Goal: Task Accomplishment & Management: Use online tool/utility

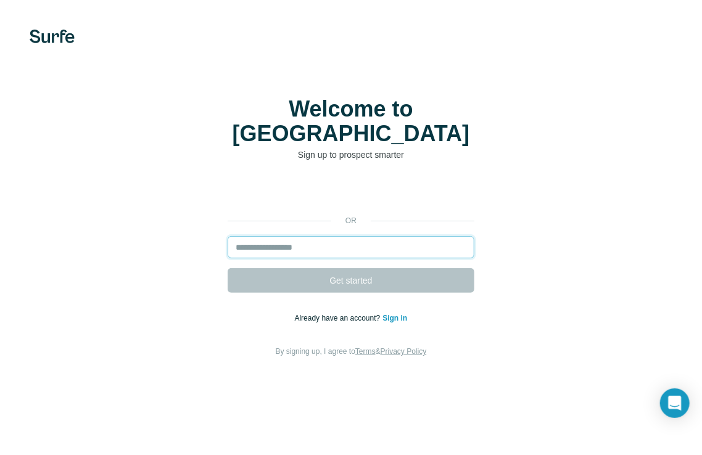
click at [336, 236] on input "email" at bounding box center [351, 247] width 247 height 22
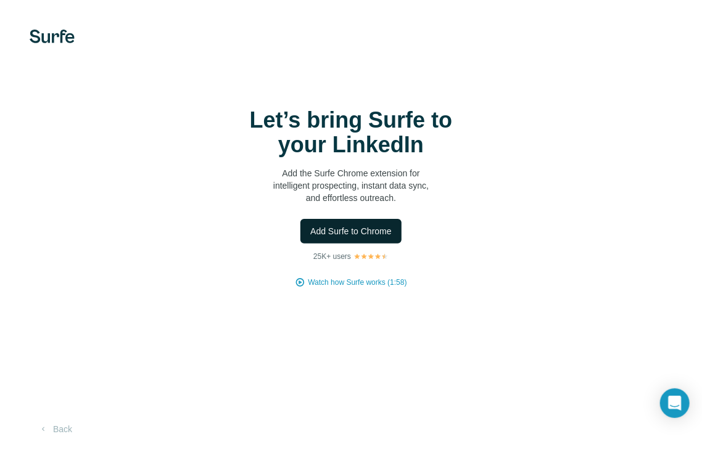
click at [367, 232] on span "Add Surfe to Chrome" at bounding box center [350, 231] width 81 height 12
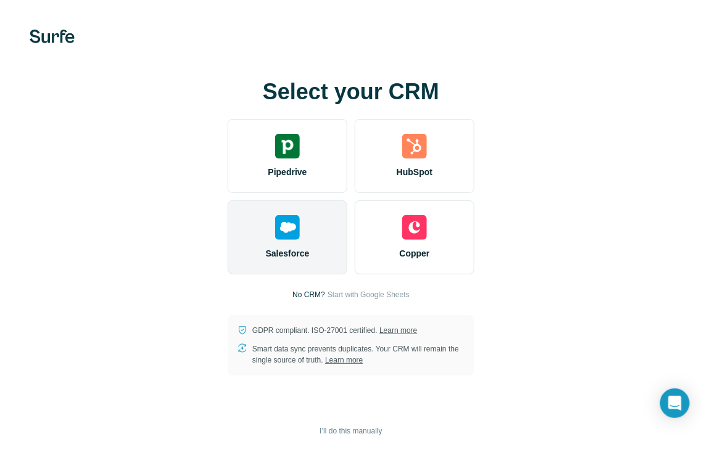
click at [295, 248] on span "Salesforce" at bounding box center [288, 253] width 44 height 12
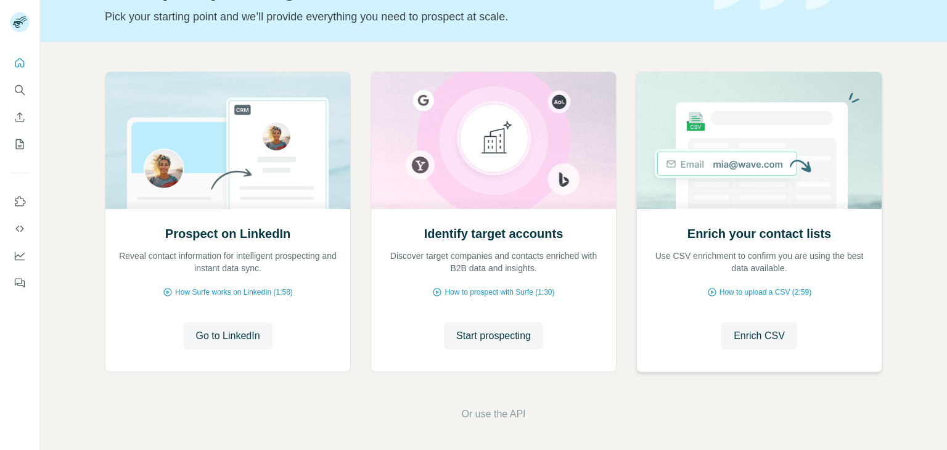
scroll to position [83, 0]
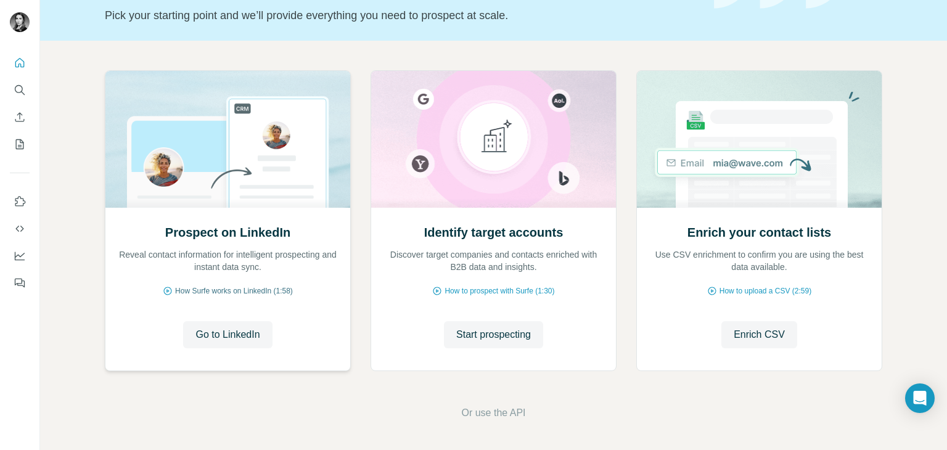
click at [265, 288] on span "How Surfe works on LinkedIn (1:58)" at bounding box center [234, 290] width 118 height 11
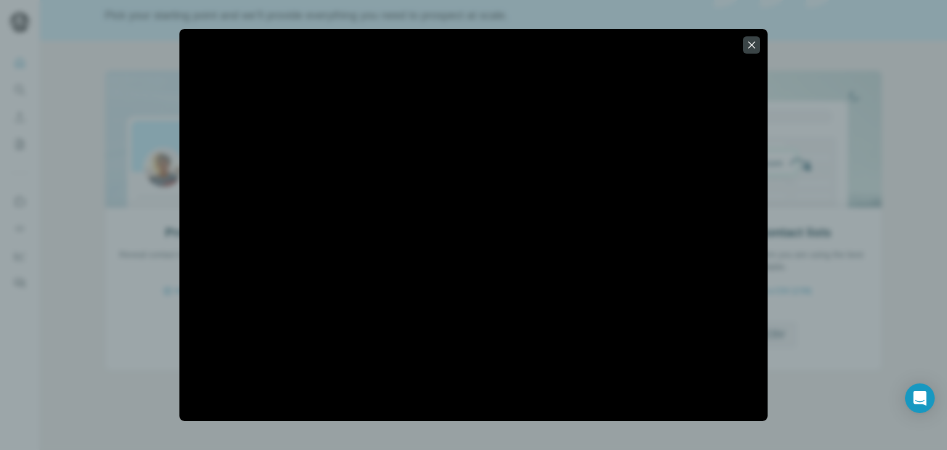
click at [755, 39] on icon "button" at bounding box center [751, 45] width 12 height 12
